Goal: Information Seeking & Learning: Compare options

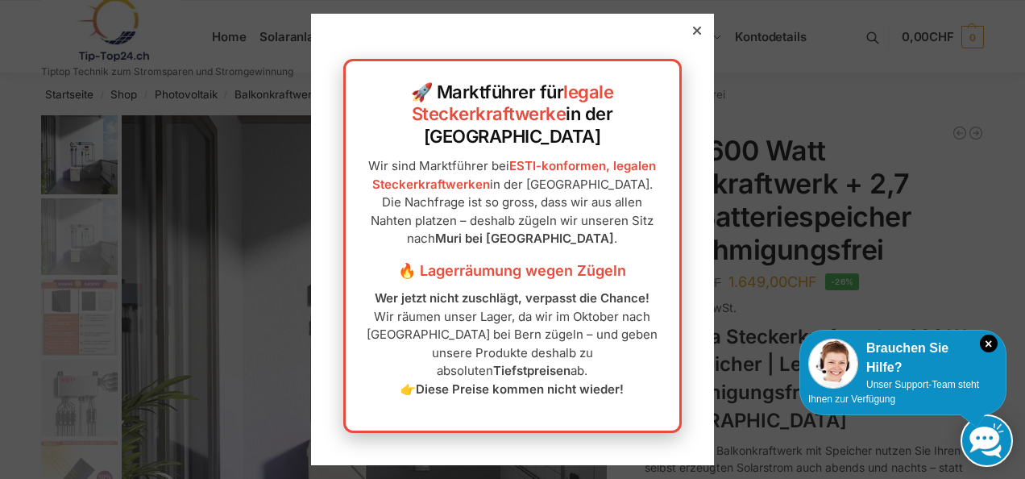
click at [693, 35] on icon at bounding box center [697, 31] width 8 height 8
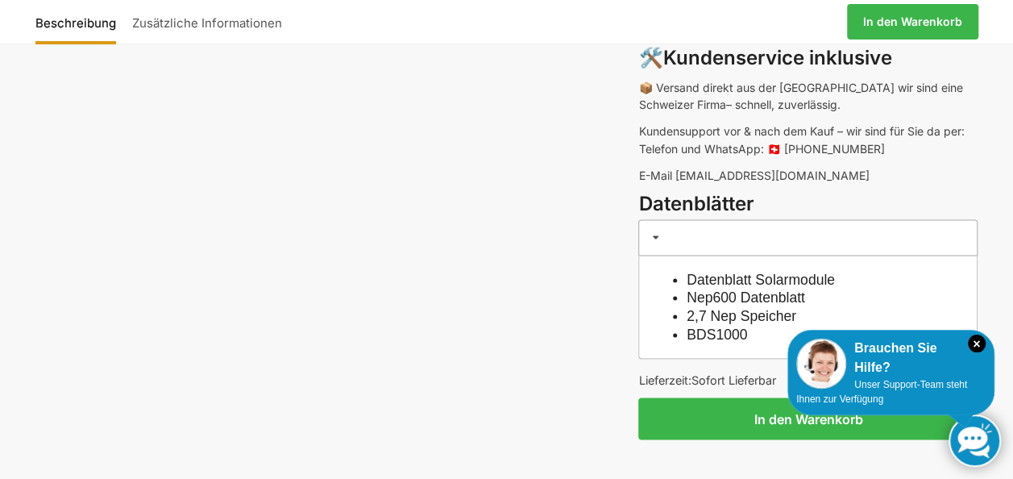
scroll to position [1451, 0]
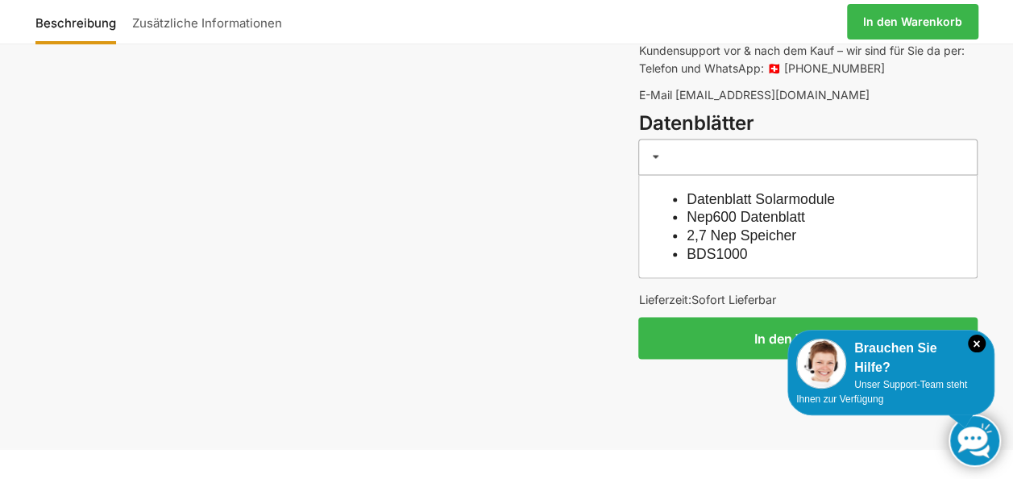
click at [743, 226] on link "2,7 Nep Speicher" at bounding box center [742, 234] width 110 height 16
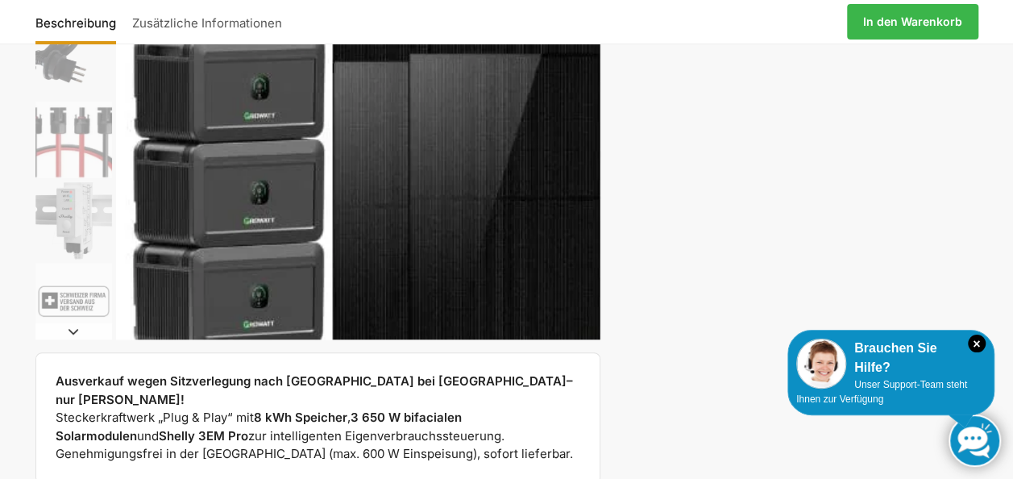
scroll to position [403, 0]
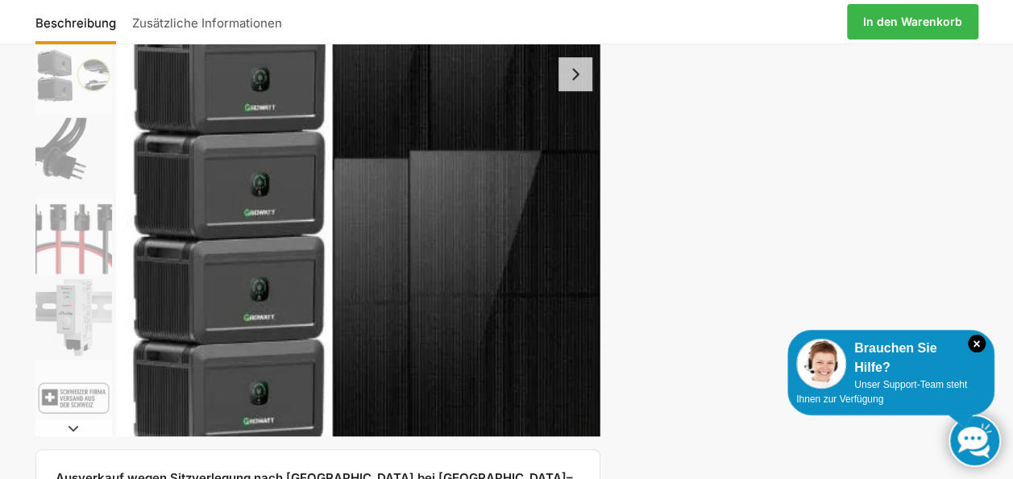
click at [569, 77] on button "Next slide" at bounding box center [576, 74] width 34 height 34
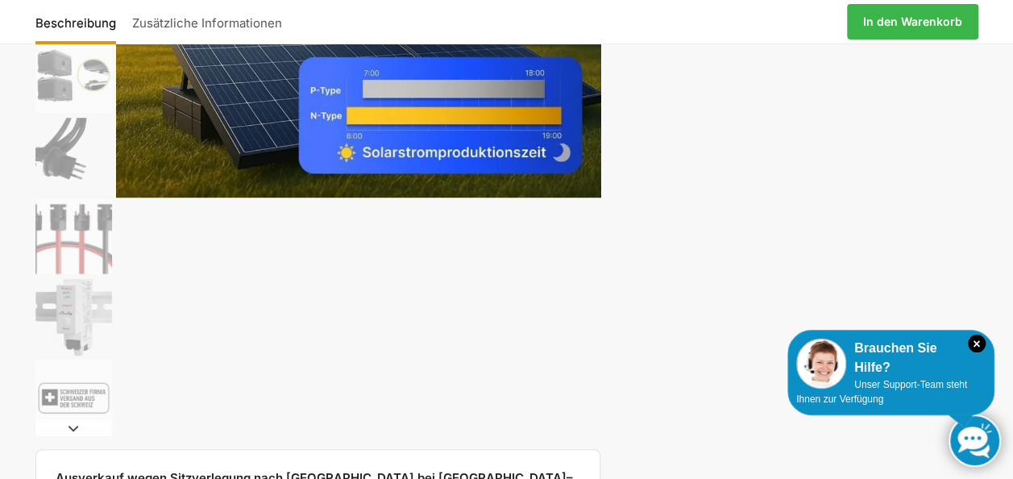
scroll to position [242, 0]
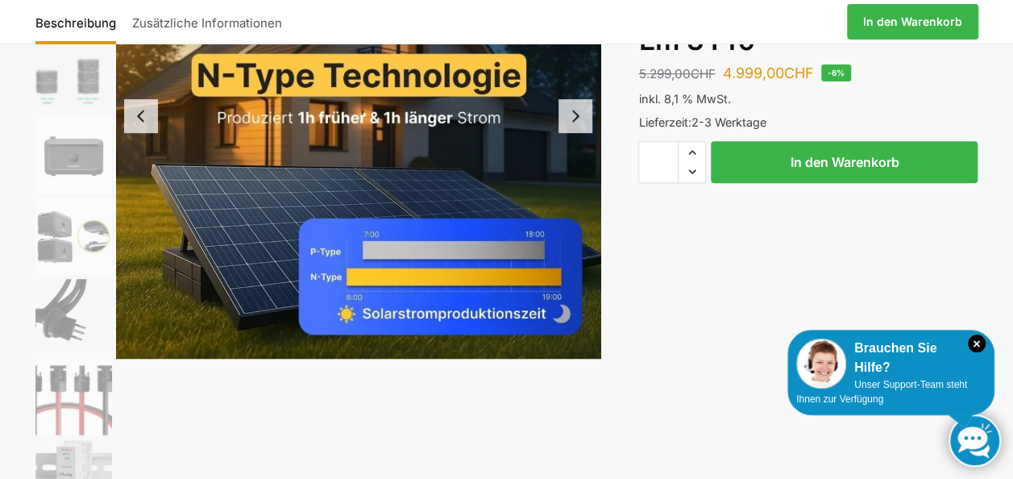
click at [577, 126] on button "Next slide" at bounding box center [576, 116] width 34 height 34
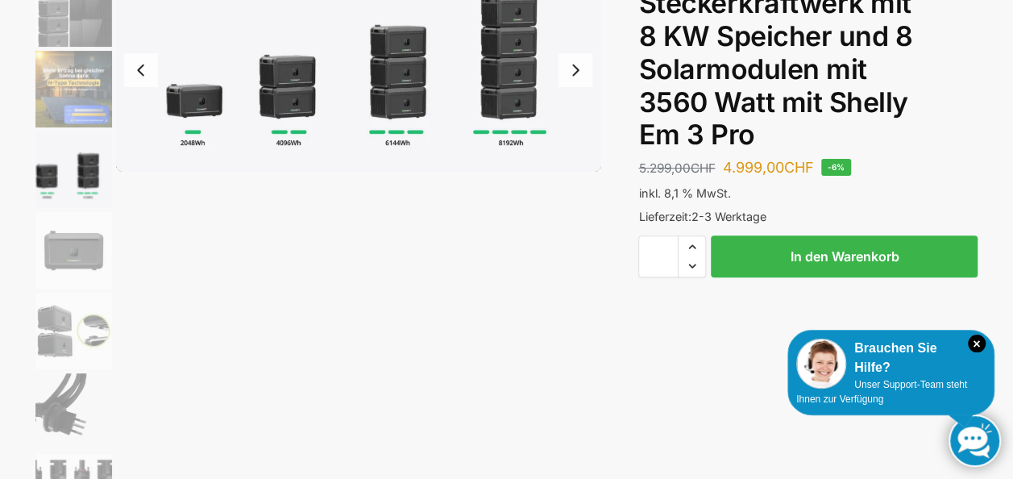
scroll to position [0, 0]
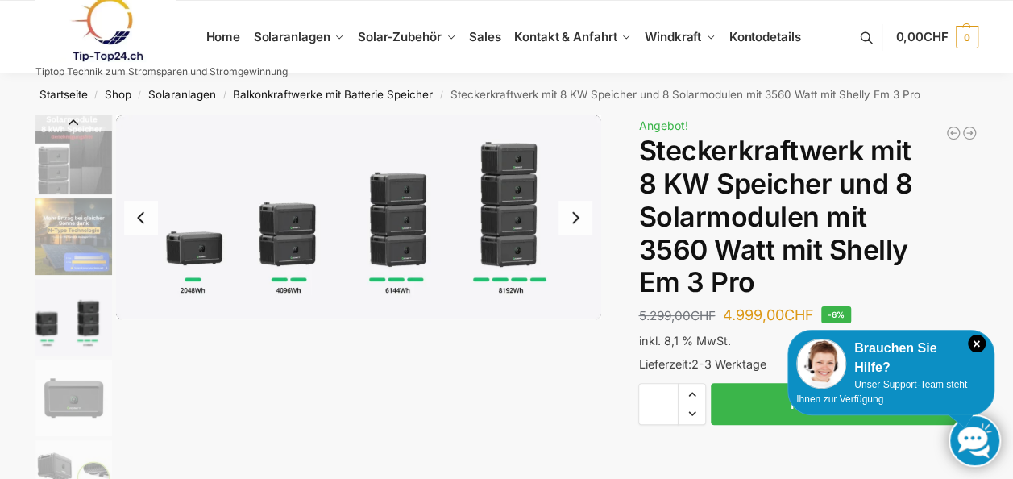
click at [574, 216] on button "Next slide" at bounding box center [576, 218] width 34 height 34
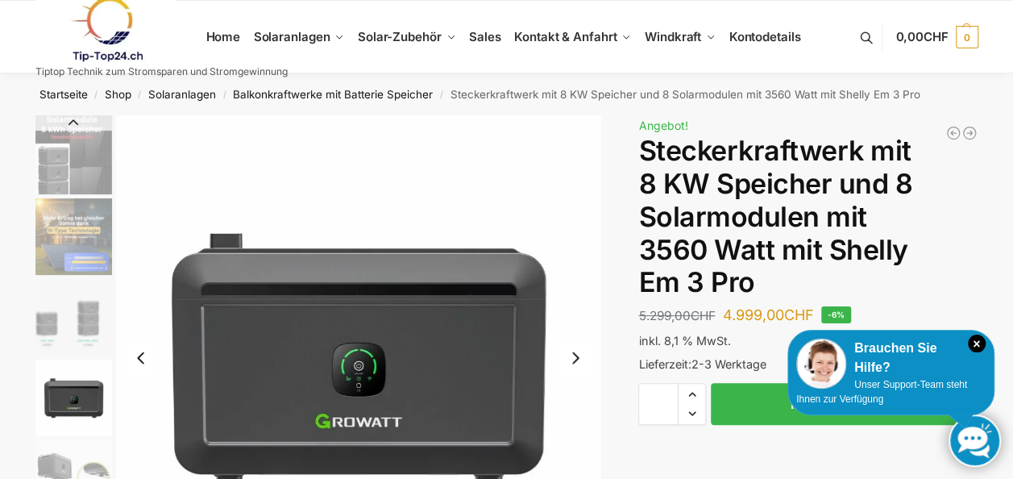
click at [581, 358] on button "Next slide" at bounding box center [576, 358] width 34 height 34
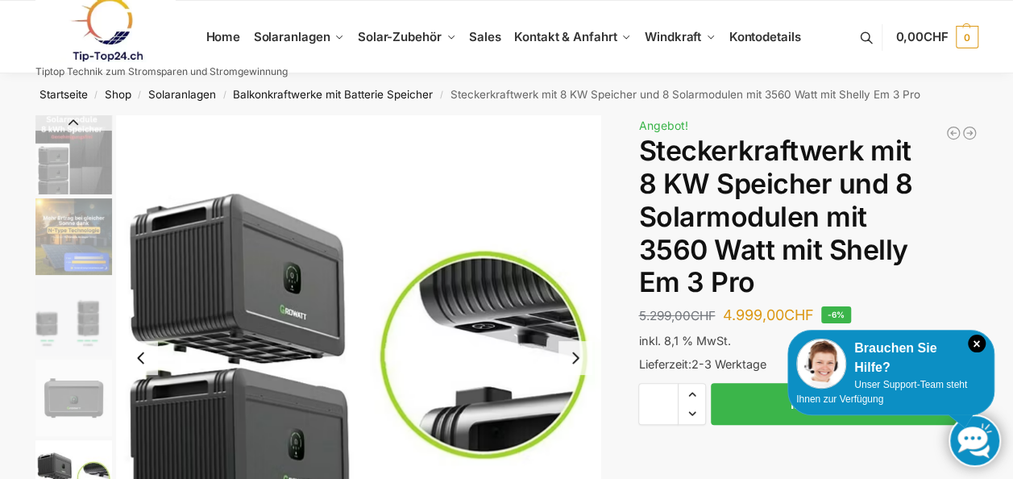
click at [580, 359] on button "Next slide" at bounding box center [576, 358] width 34 height 34
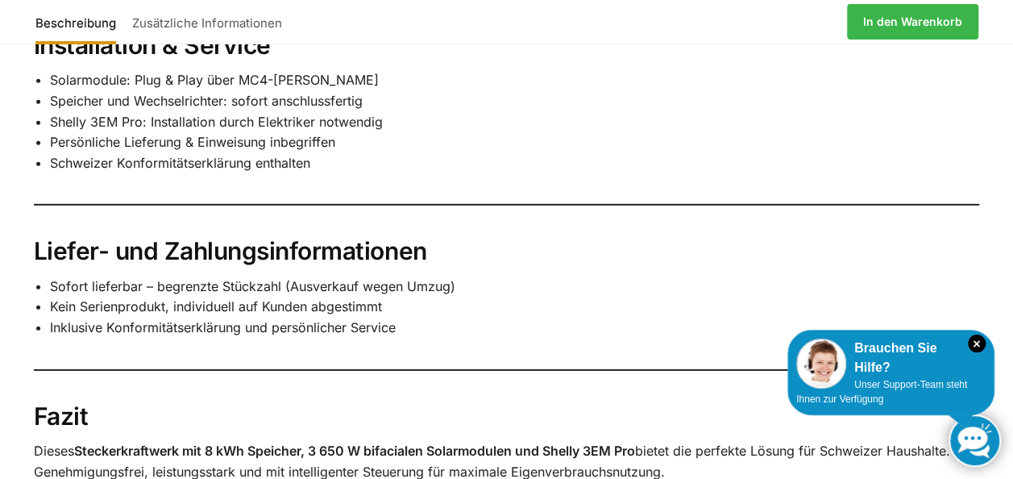
scroll to position [2337, 0]
